Goal: Check status: Check status

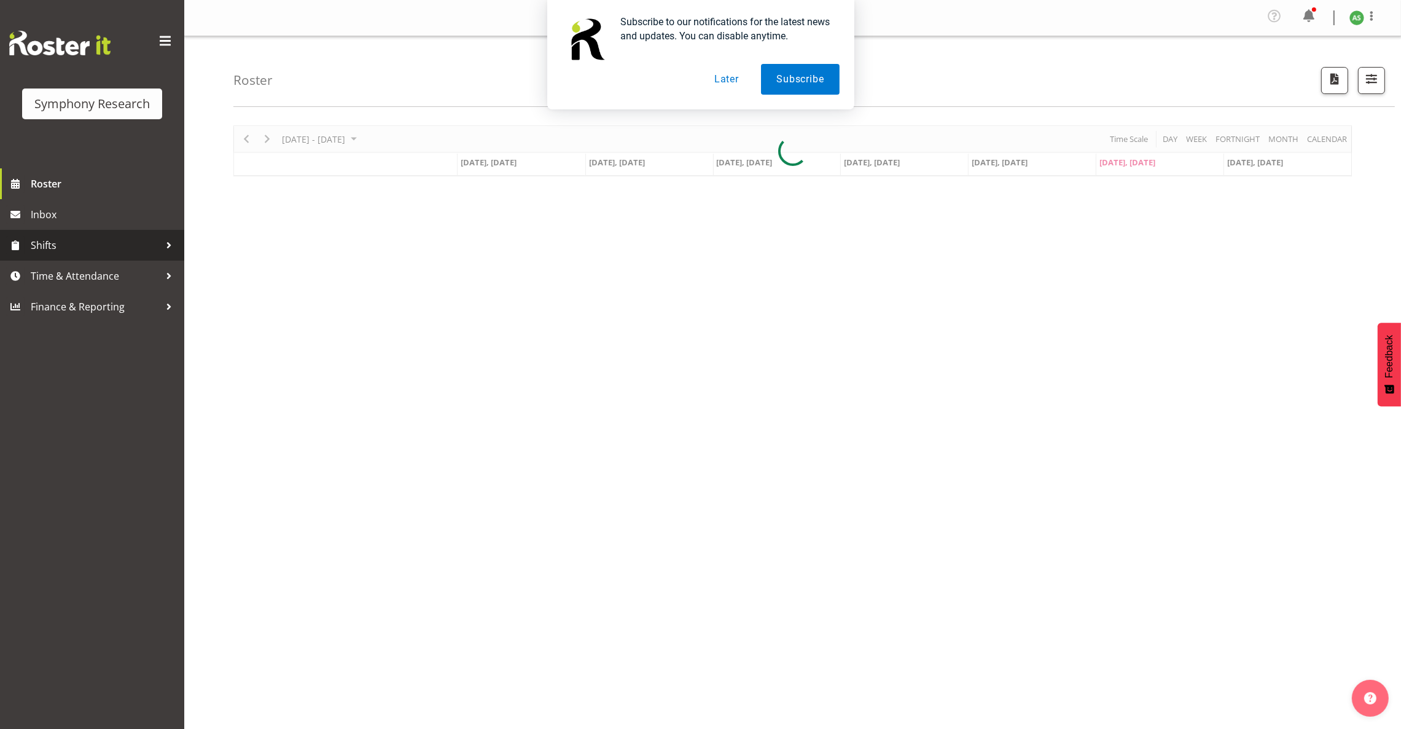
click at [91, 249] on span "Shifts" at bounding box center [95, 245] width 129 height 18
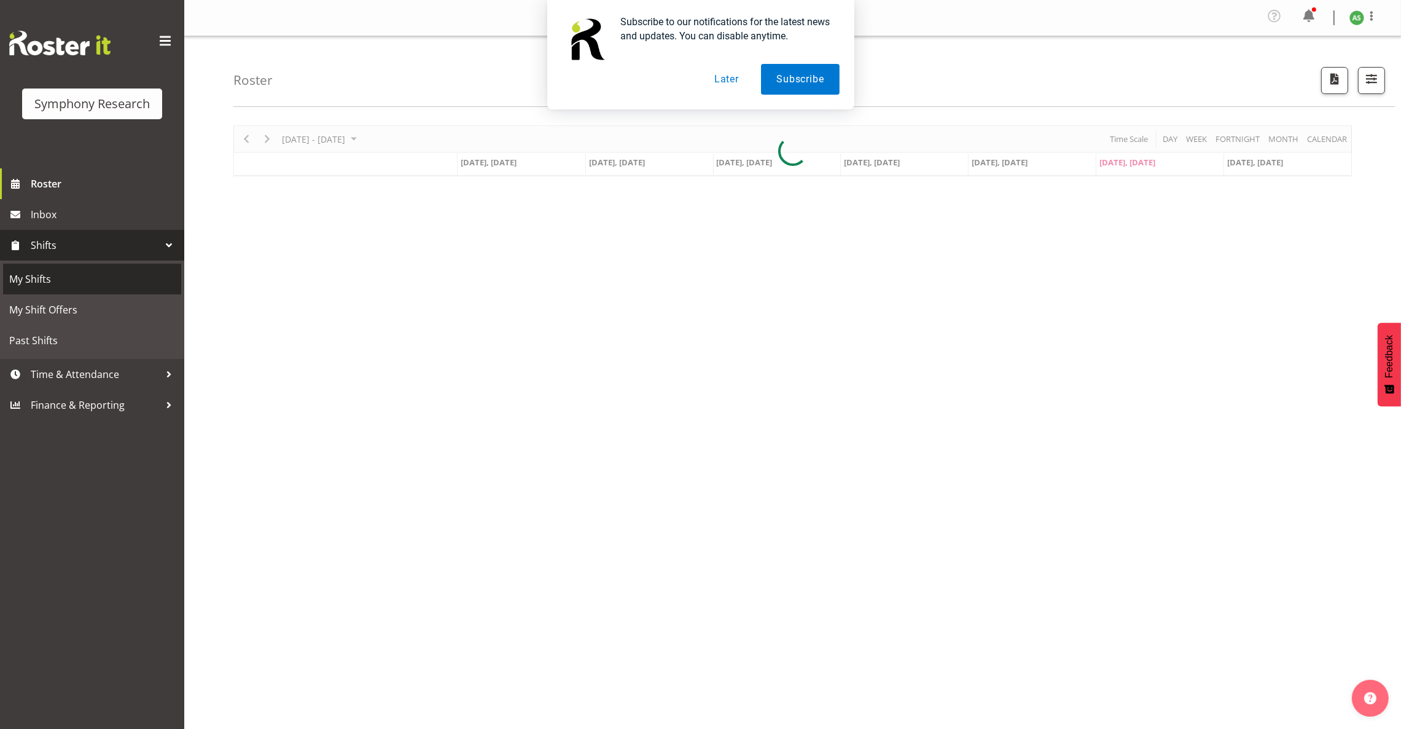
click at [72, 282] on span "My Shifts" at bounding box center [92, 279] width 166 height 18
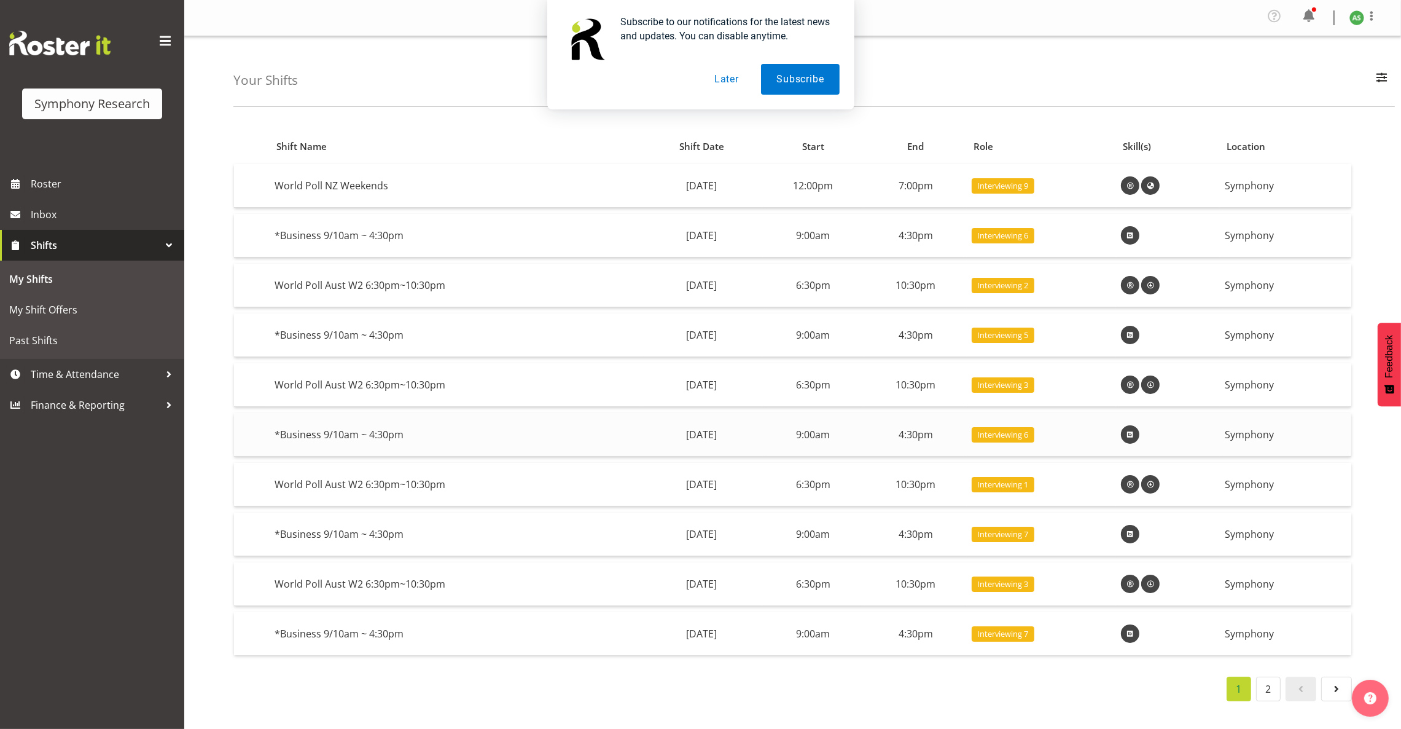
scroll to position [9, 0]
click at [1332, 681] on span at bounding box center [1336, 688] width 15 height 15
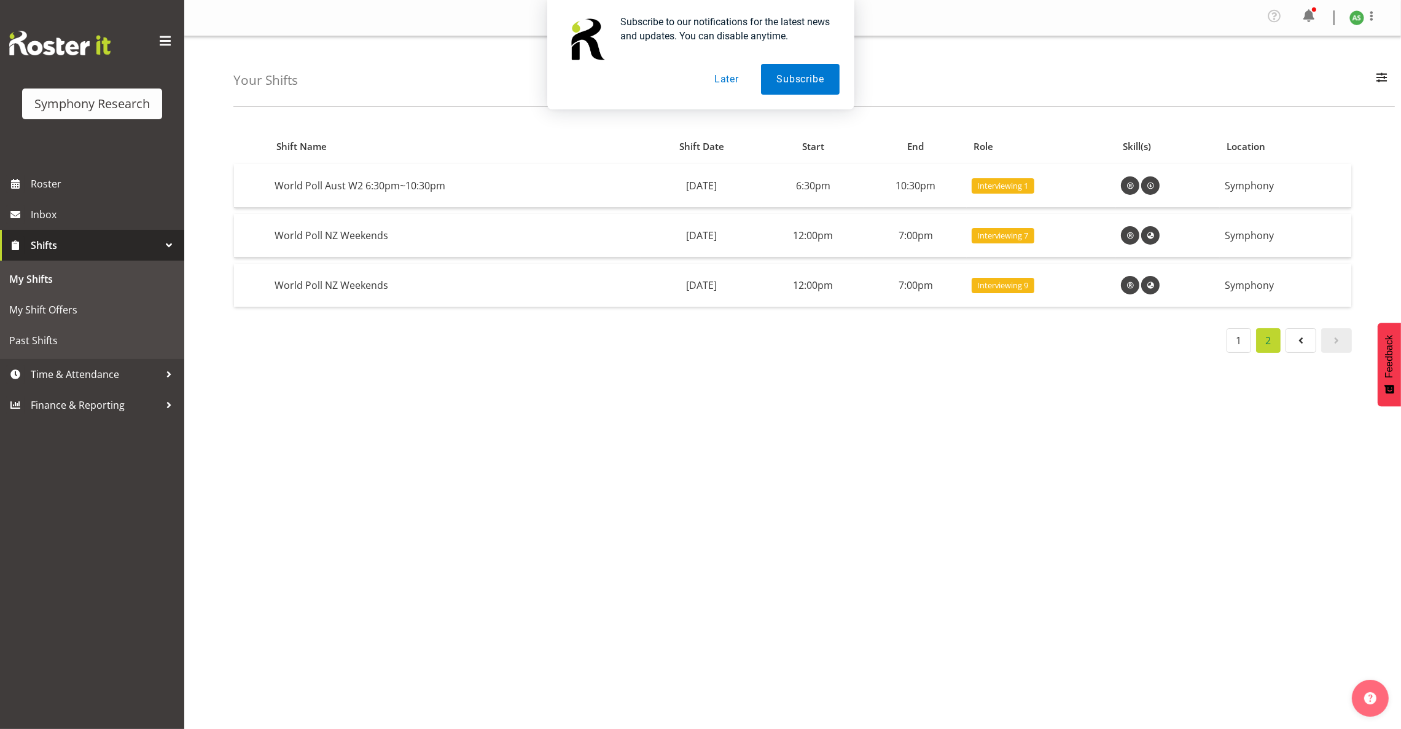
scroll to position [0, 0]
click at [1296, 342] on span at bounding box center [1301, 340] width 15 height 15
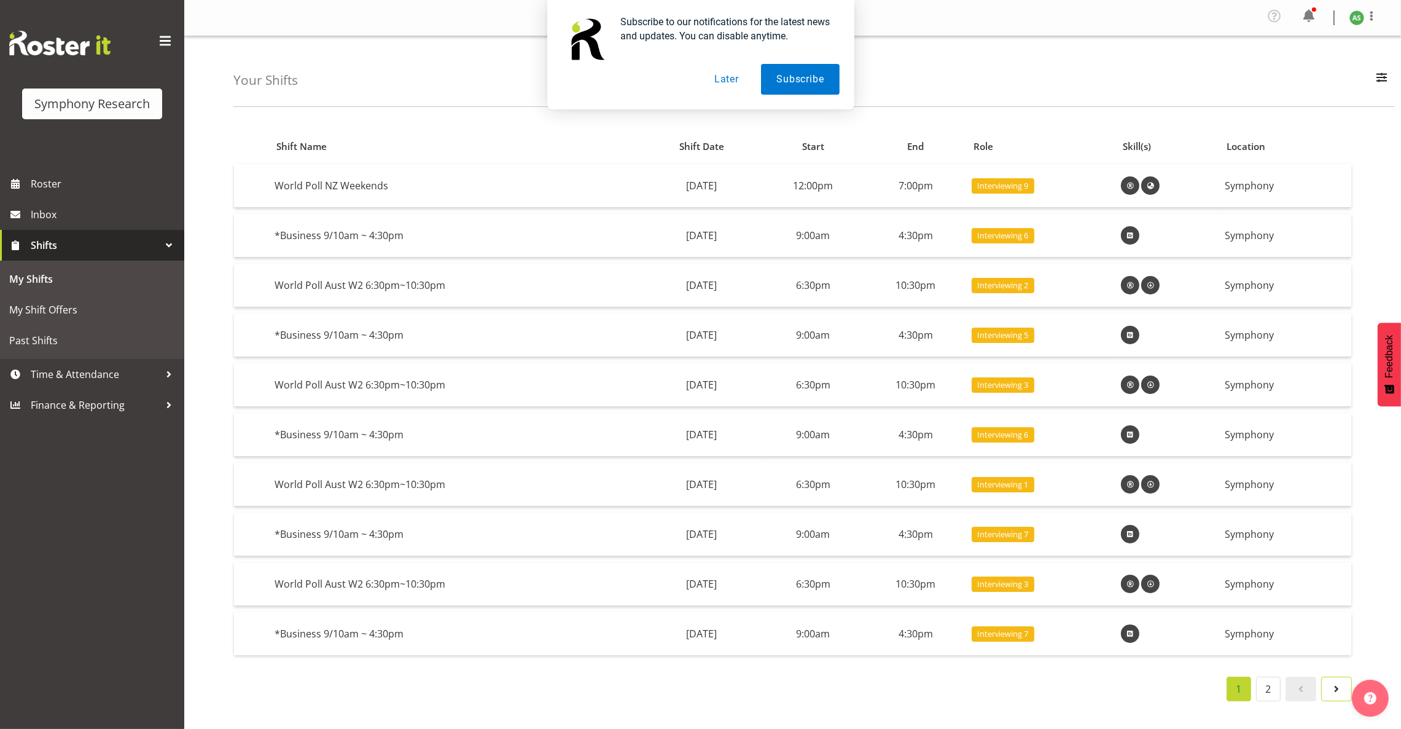
click at [1330, 687] on span at bounding box center [1336, 688] width 15 height 15
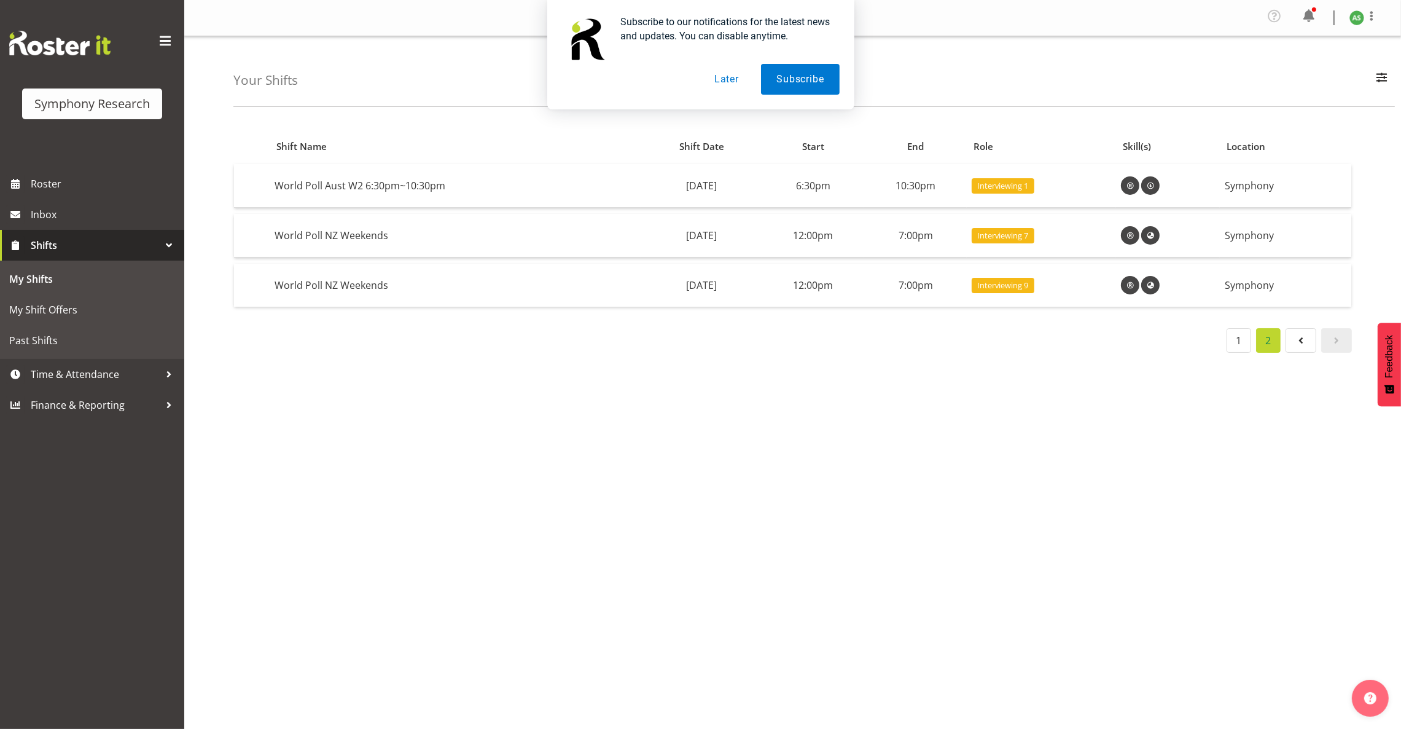
click at [111, 244] on span "Shifts" at bounding box center [95, 245] width 129 height 18
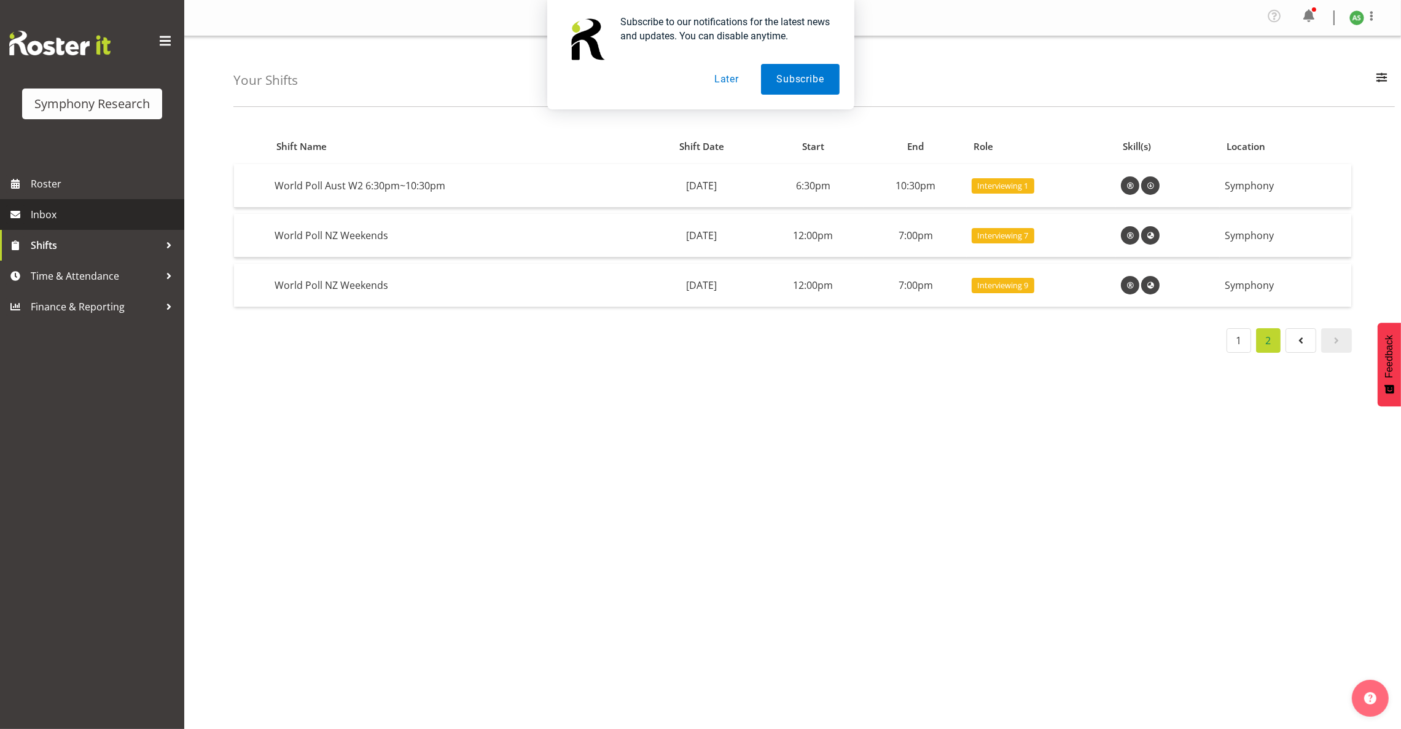
click at [112, 216] on span "Inbox" at bounding box center [104, 214] width 147 height 18
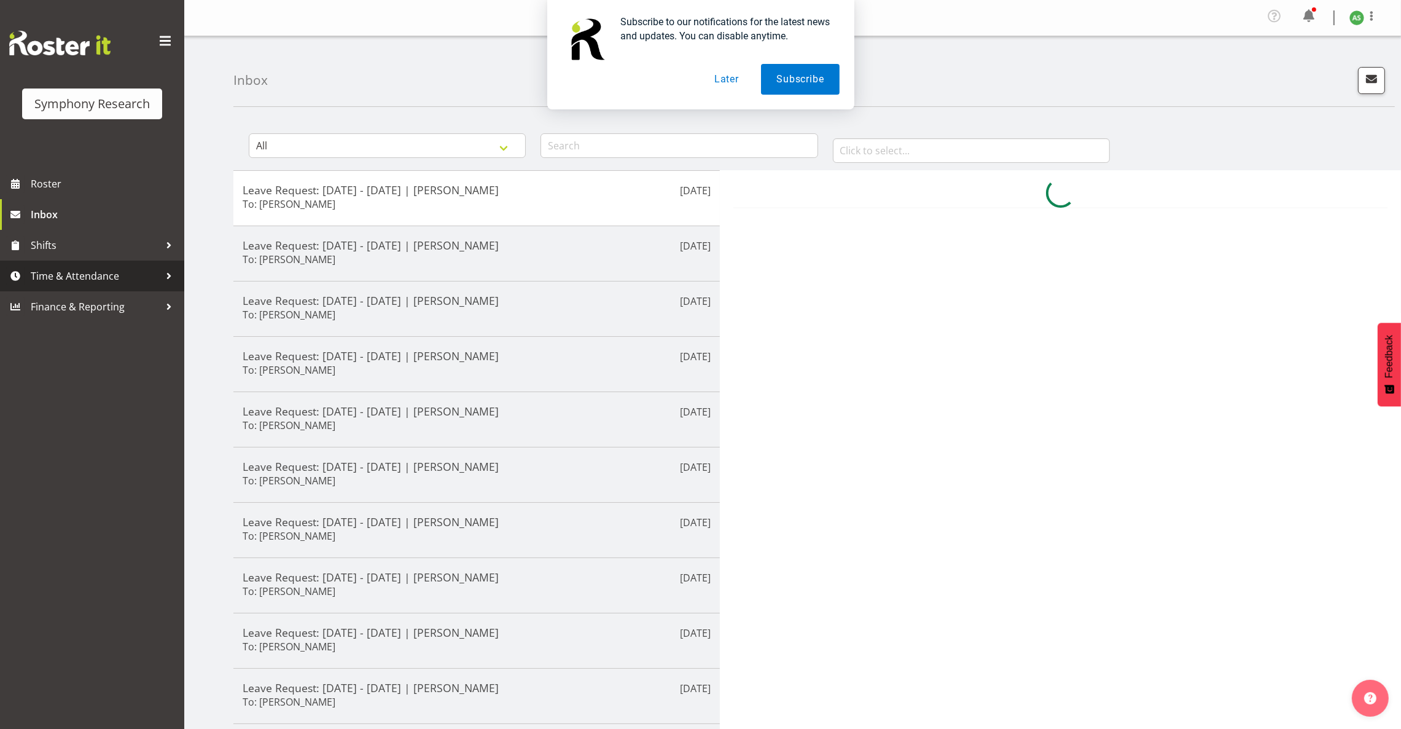
click at [111, 278] on span "Time & Attendance" at bounding box center [95, 276] width 129 height 18
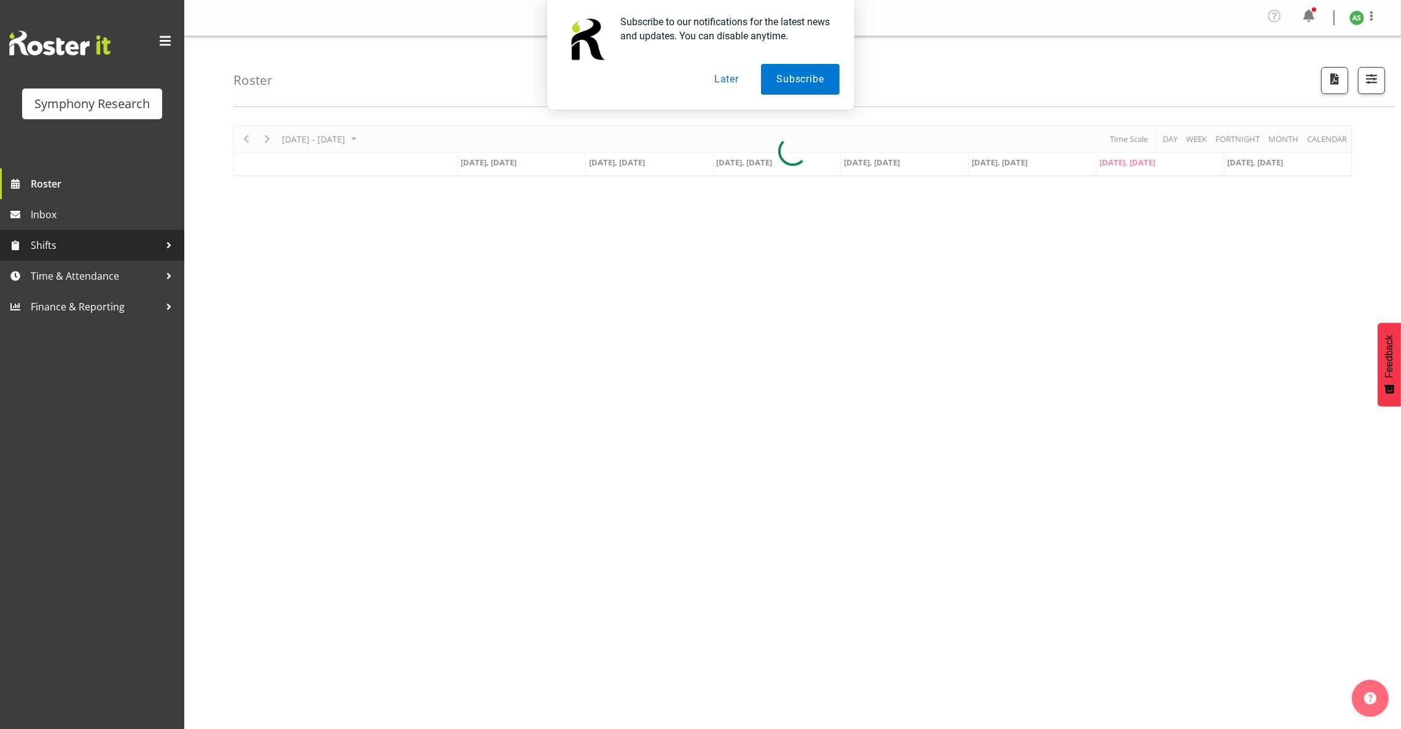
click at [73, 246] on span "Shifts" at bounding box center [95, 245] width 129 height 18
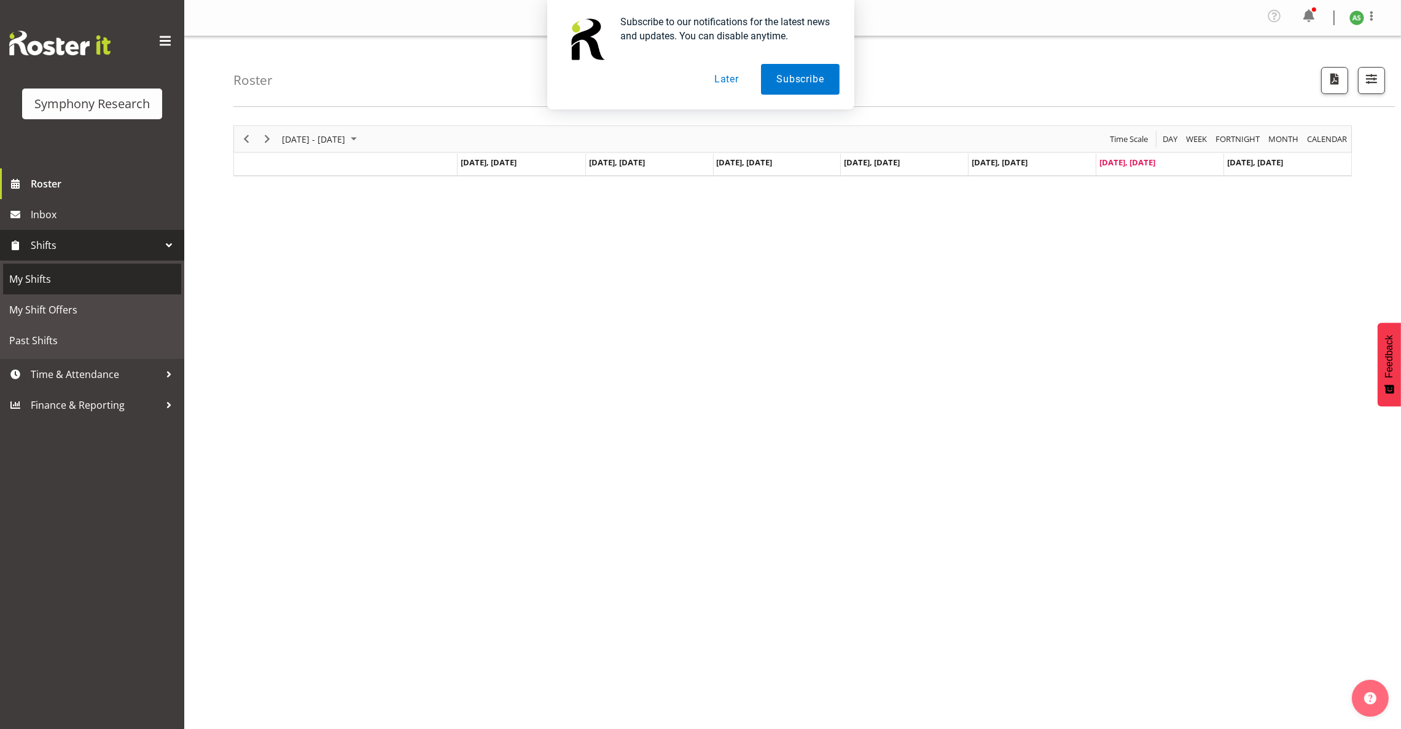
click at [79, 273] on span "My Shifts" at bounding box center [92, 279] width 166 height 18
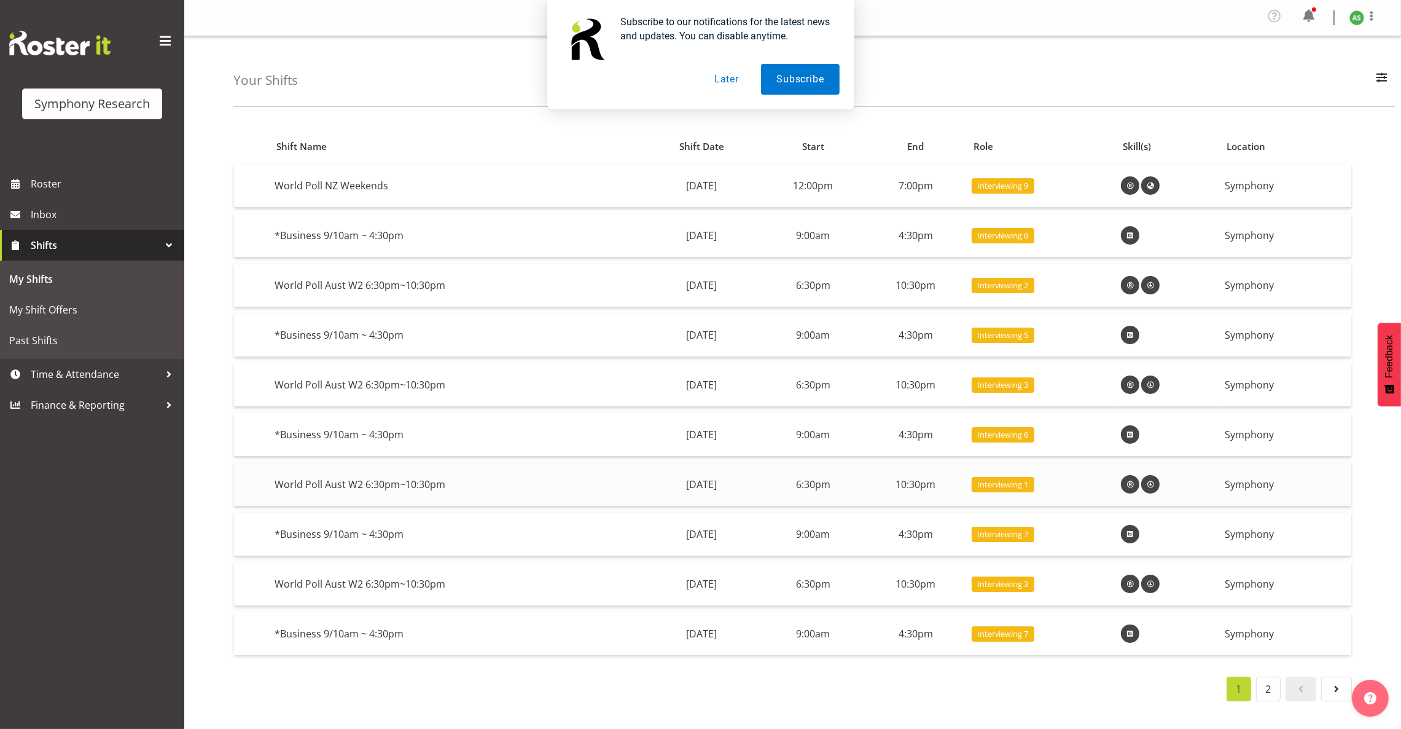
scroll to position [9, 0]
click at [1344, 681] on link at bounding box center [1336, 688] width 31 height 25
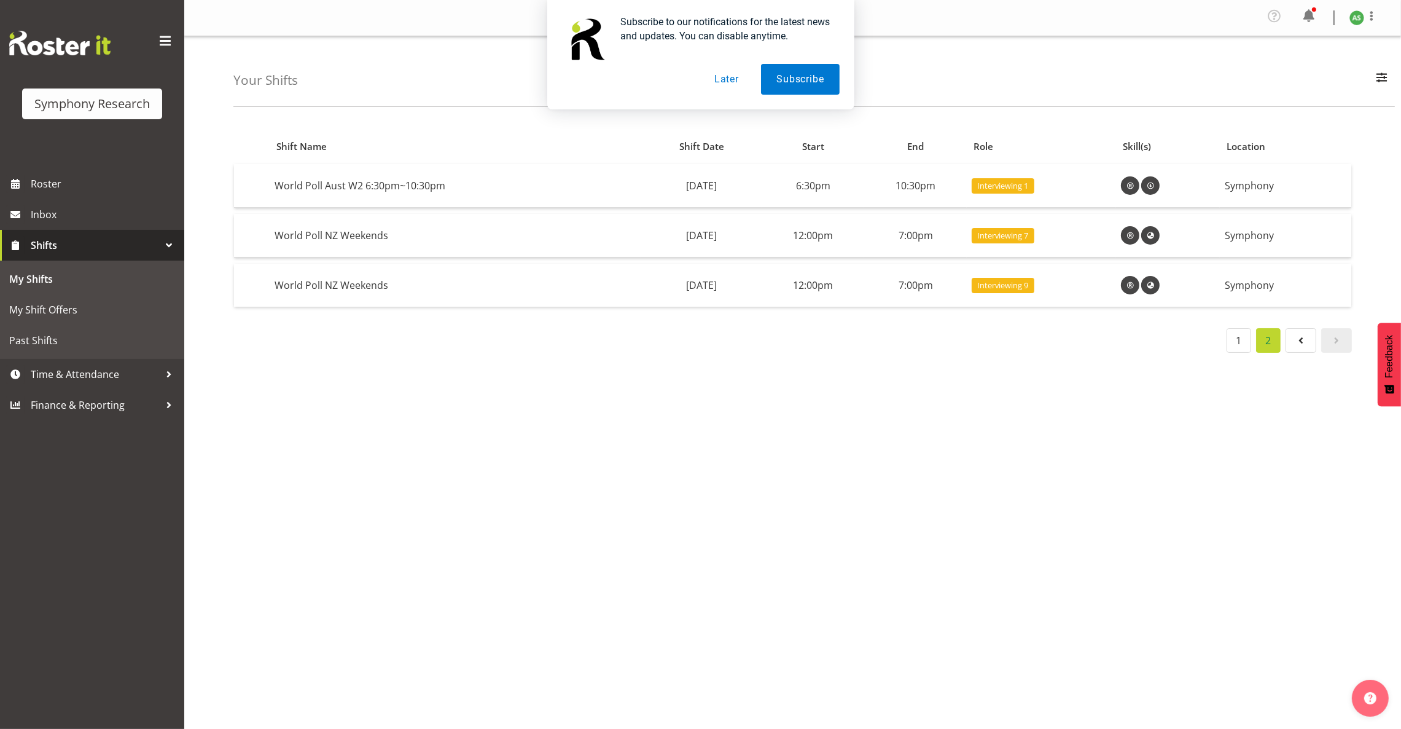
scroll to position [0, 0]
click at [50, 224] on link "Inbox" at bounding box center [92, 214] width 184 height 31
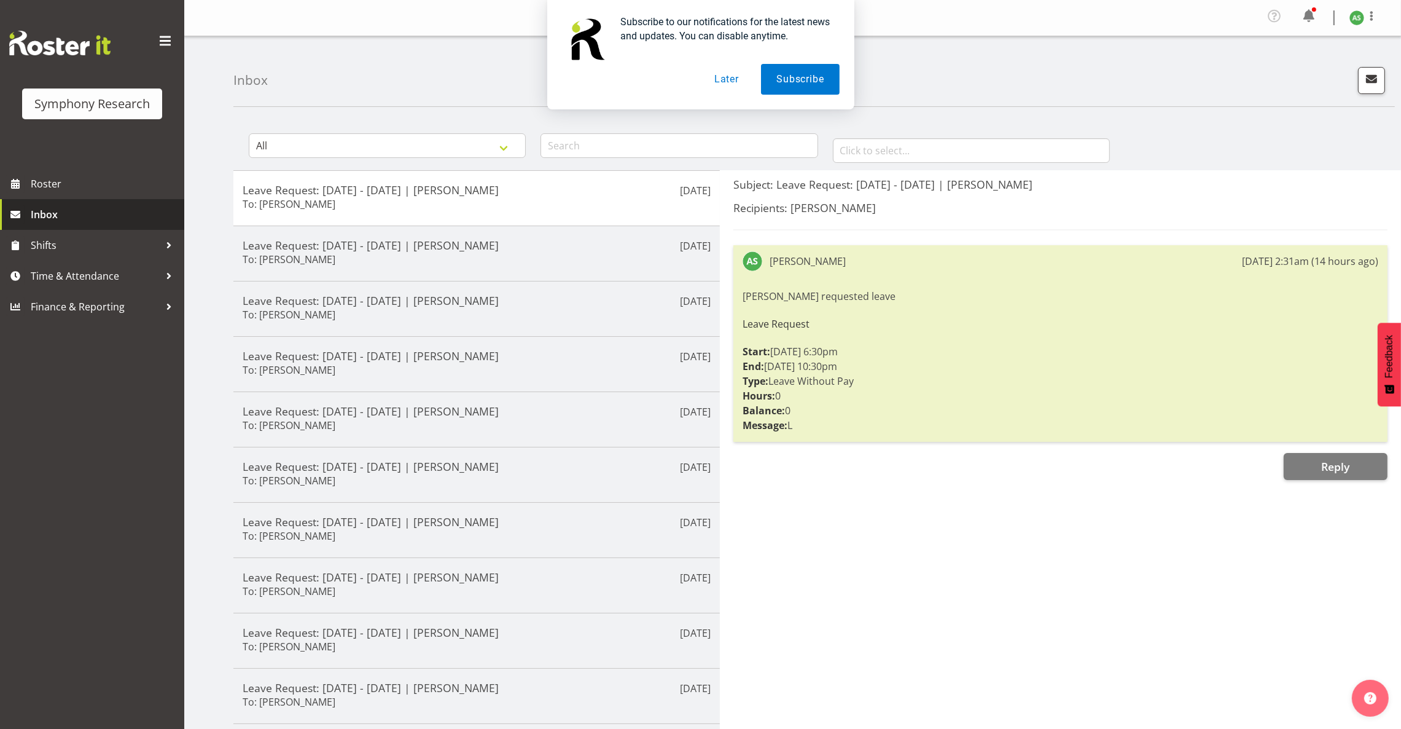
click at [51, 224] on link "Inbox" at bounding box center [92, 214] width 184 height 31
click at [710, 75] on button "Later" at bounding box center [726, 79] width 55 height 31
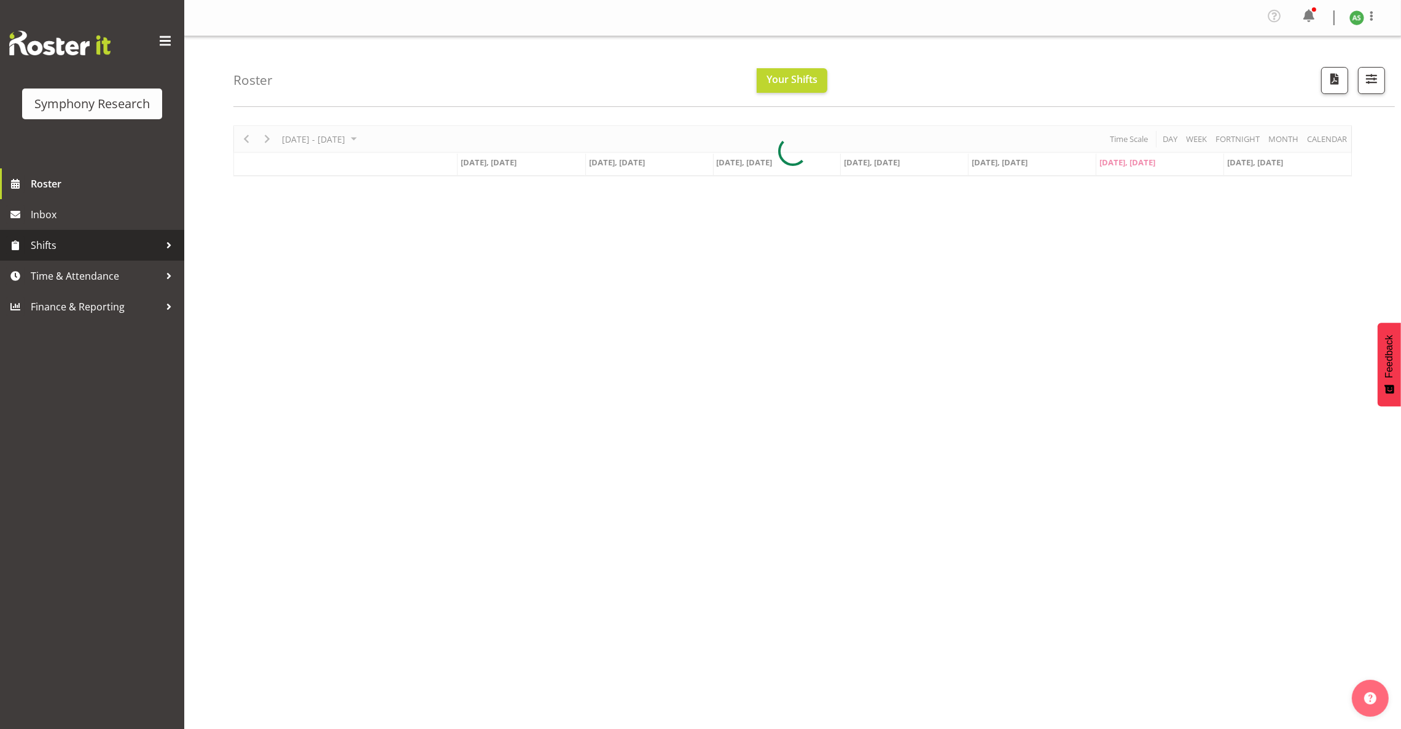
click at [110, 241] on span "Shifts" at bounding box center [95, 245] width 129 height 18
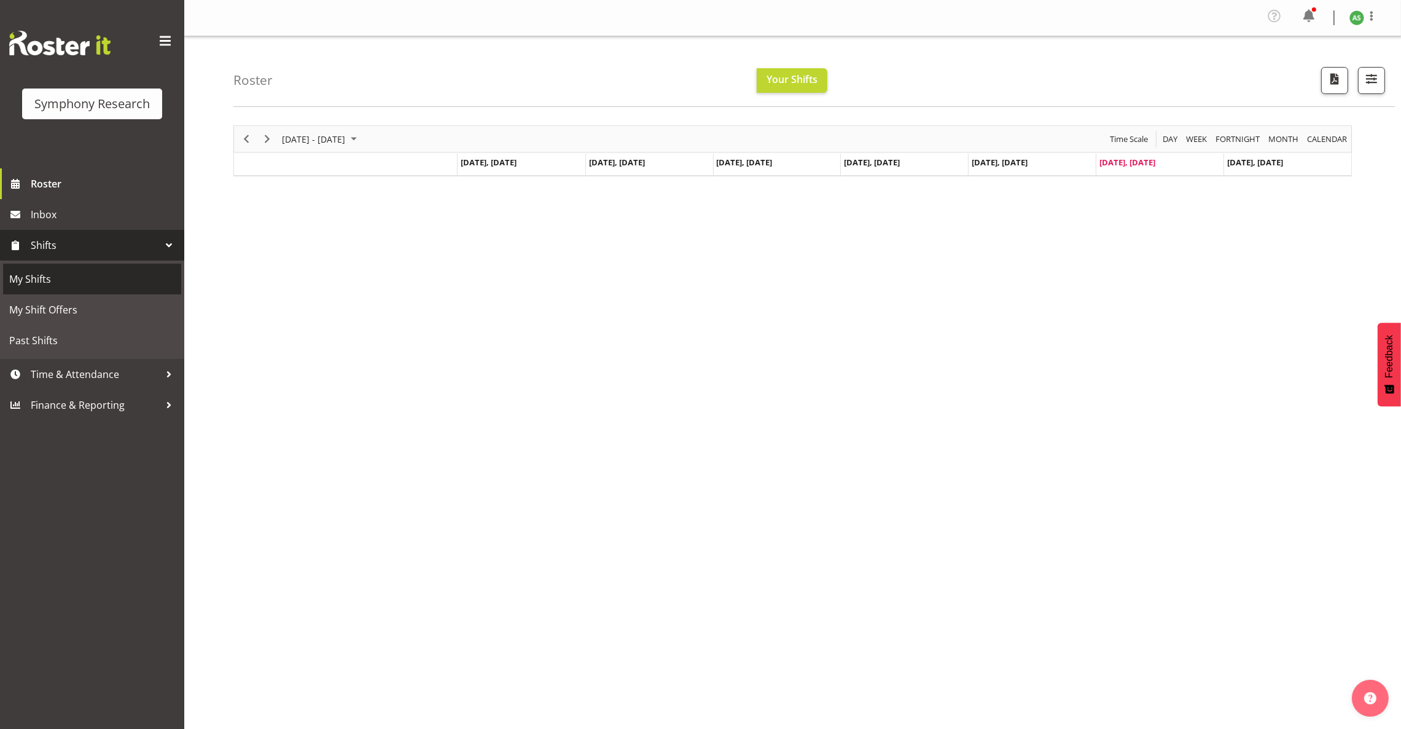
click at [96, 283] on span "My Shifts" at bounding box center [92, 279] width 166 height 18
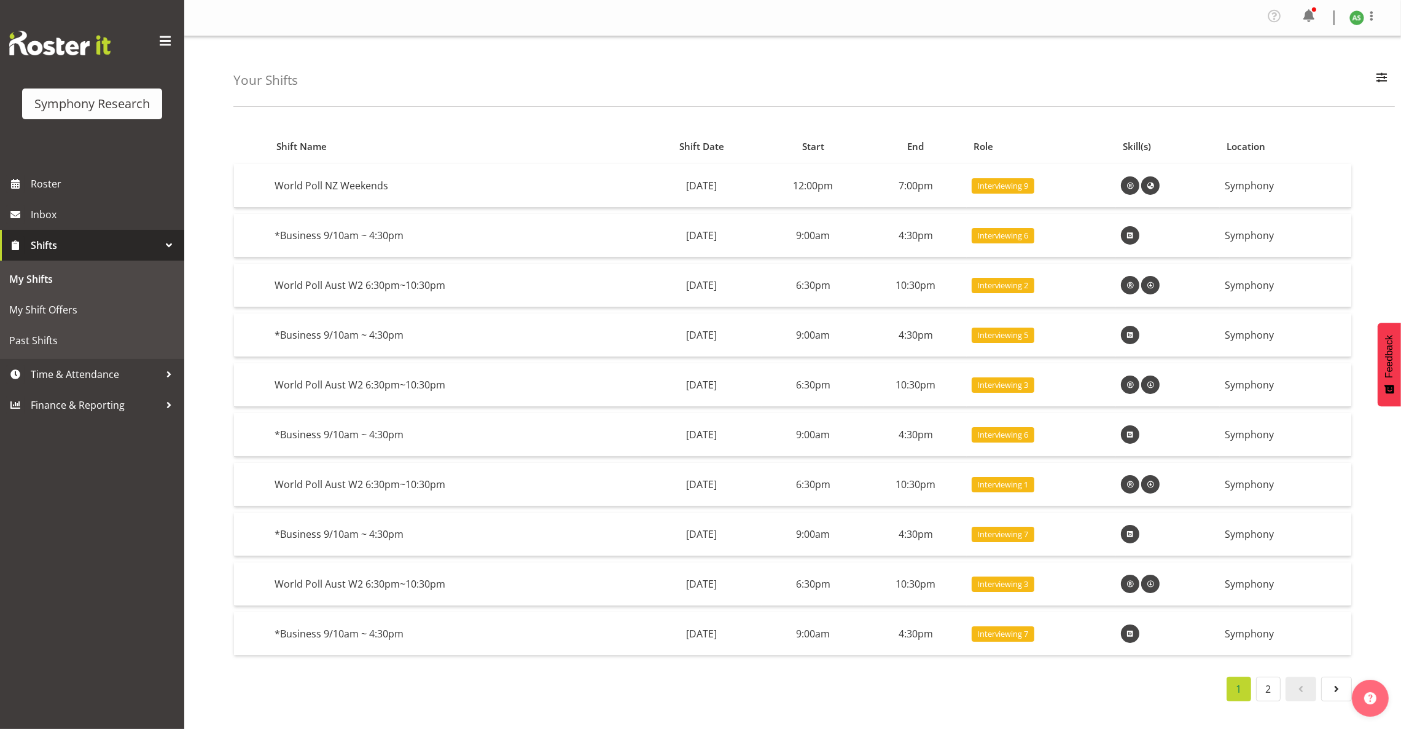
scroll to position [9, 0]
click at [1333, 682] on span at bounding box center [1336, 688] width 15 height 15
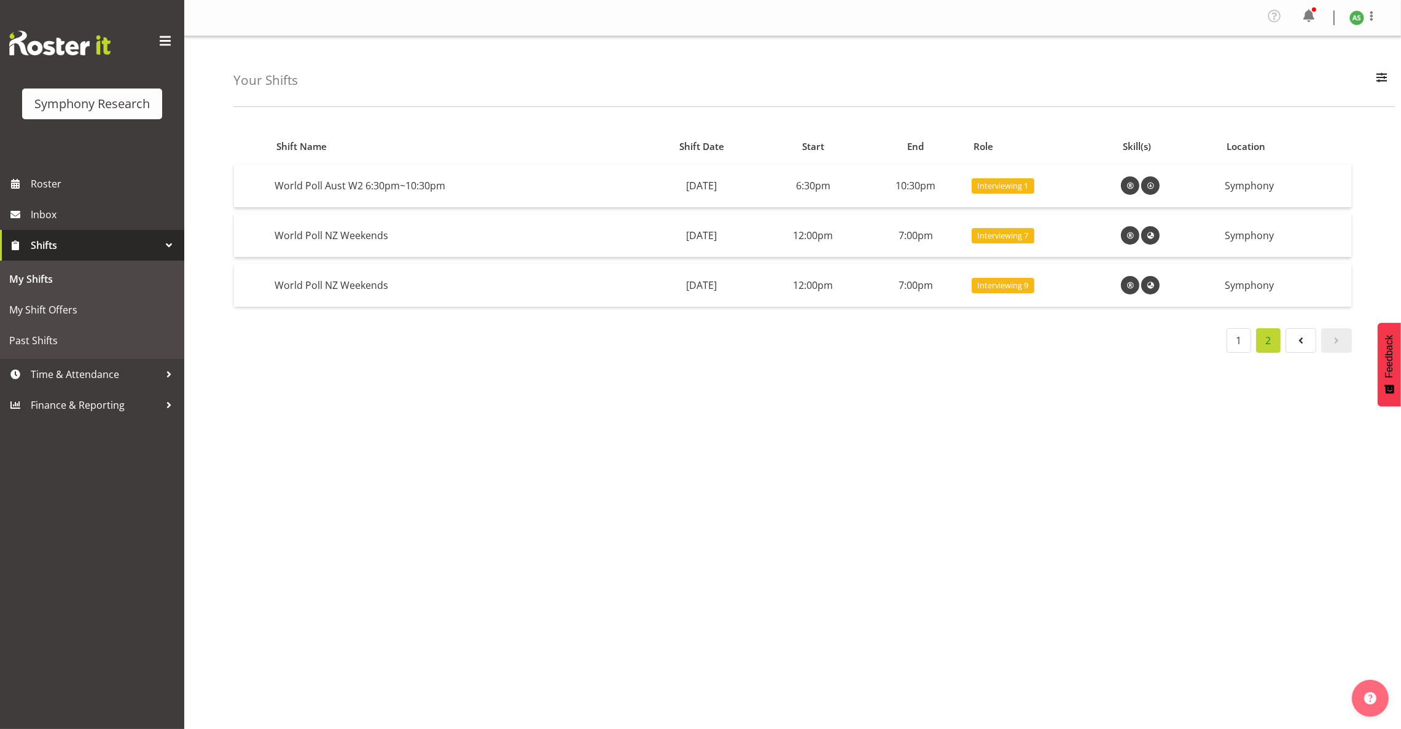
scroll to position [0, 0]
